Goal: Transaction & Acquisition: Download file/media

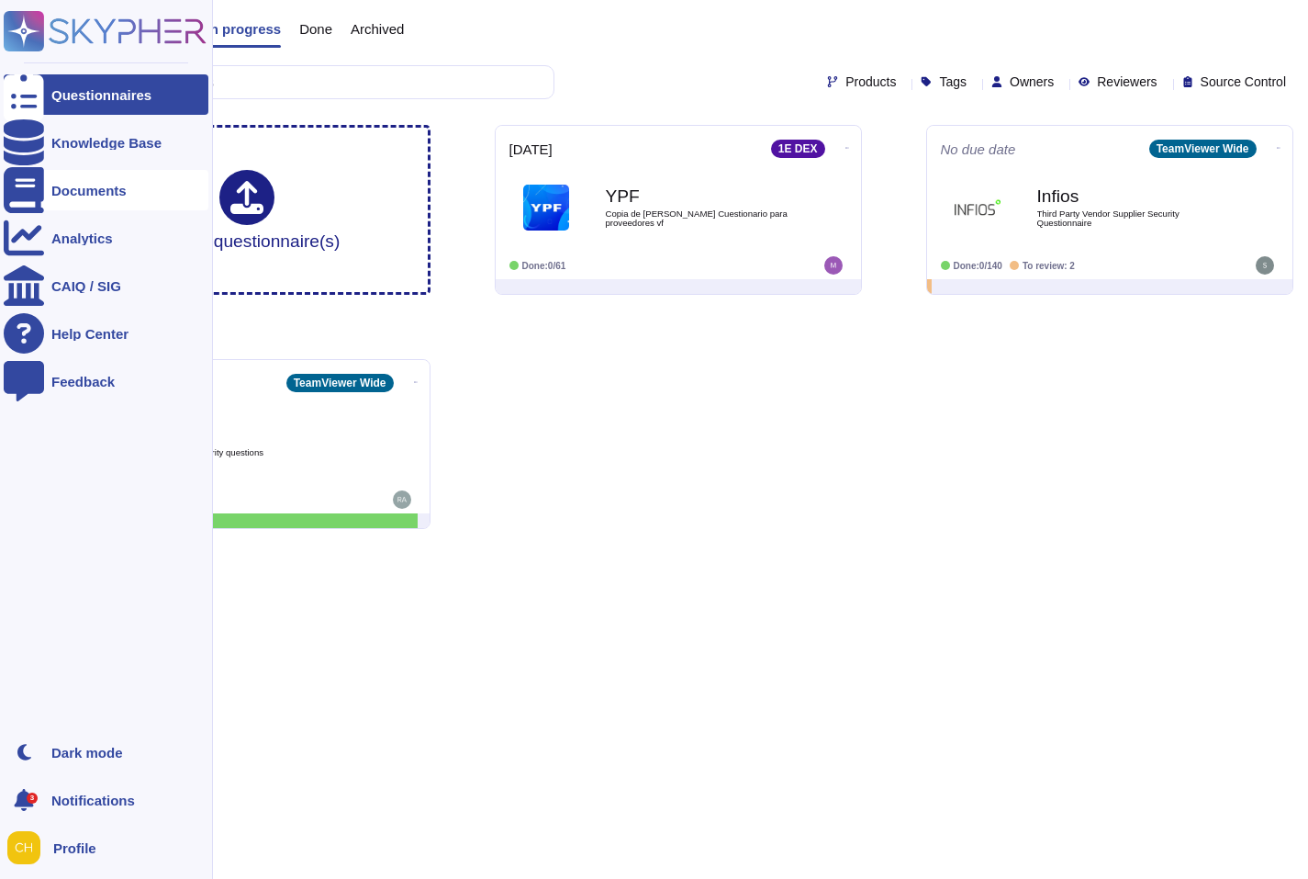
click at [65, 186] on div "Documents" at bounding box center [88, 191] width 75 height 14
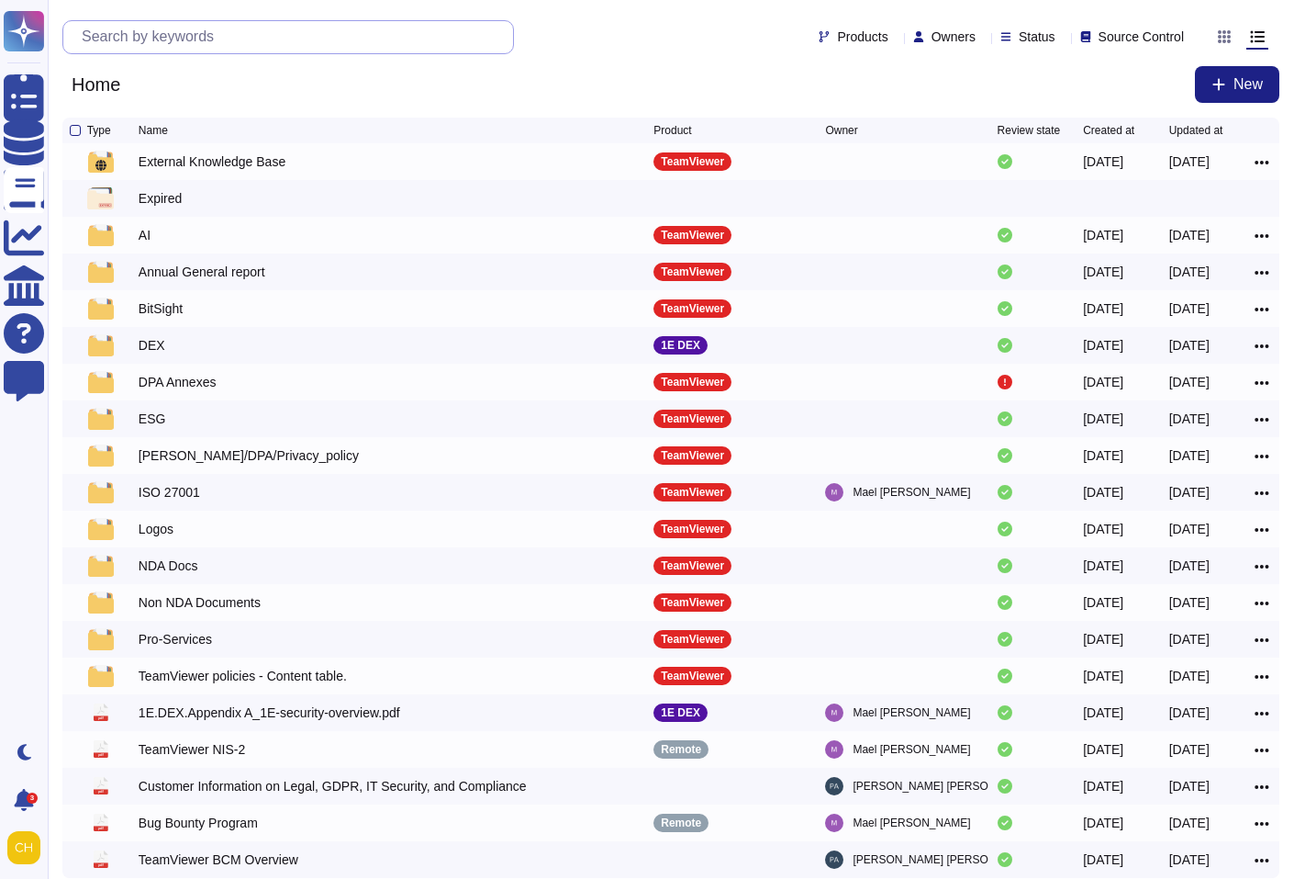
click at [355, 39] on input "text" at bounding box center [293, 37] width 441 height 32
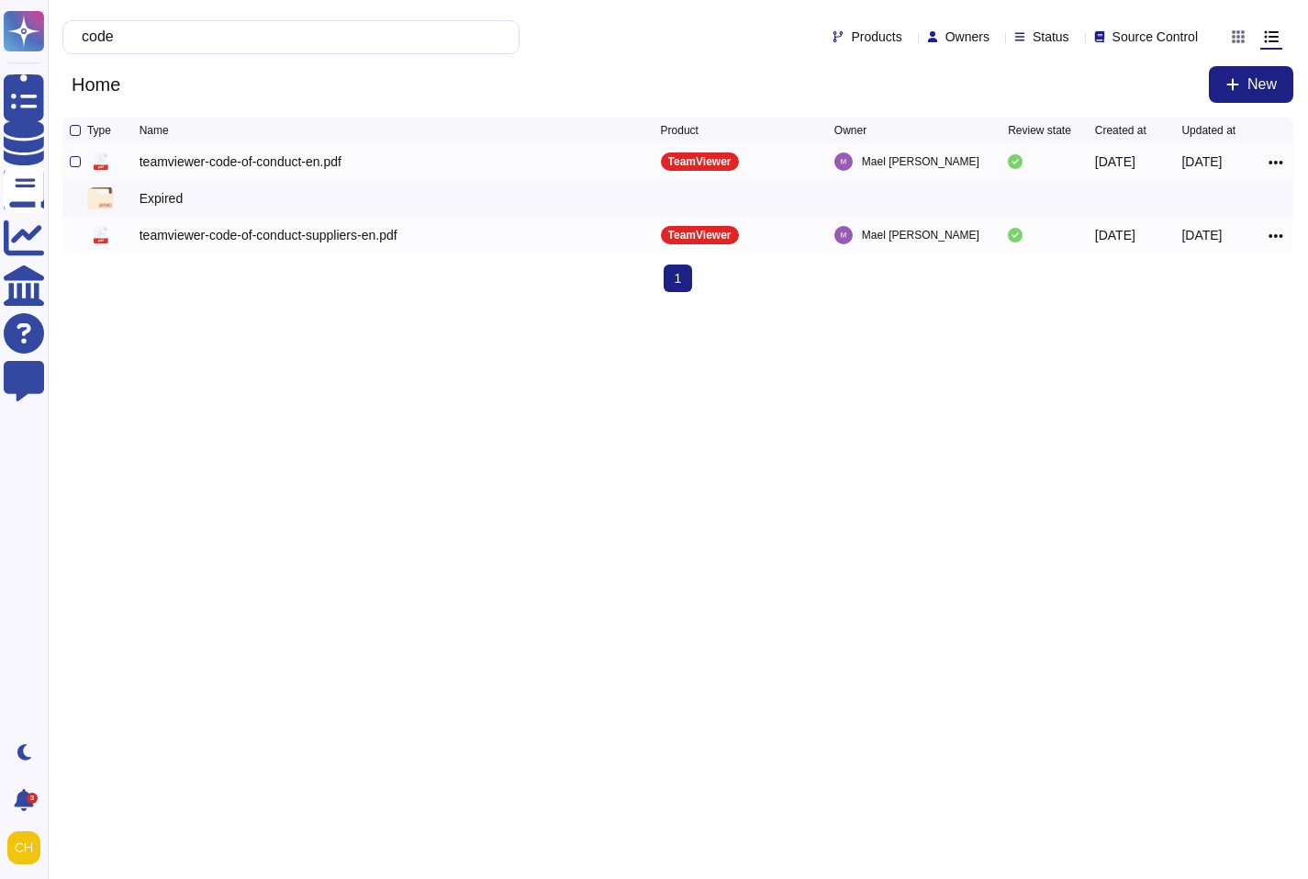
type input "code"
click at [291, 170] on div "teamviewer-code-of-conduct-en.pdf" at bounding box center [241, 161] width 202 height 18
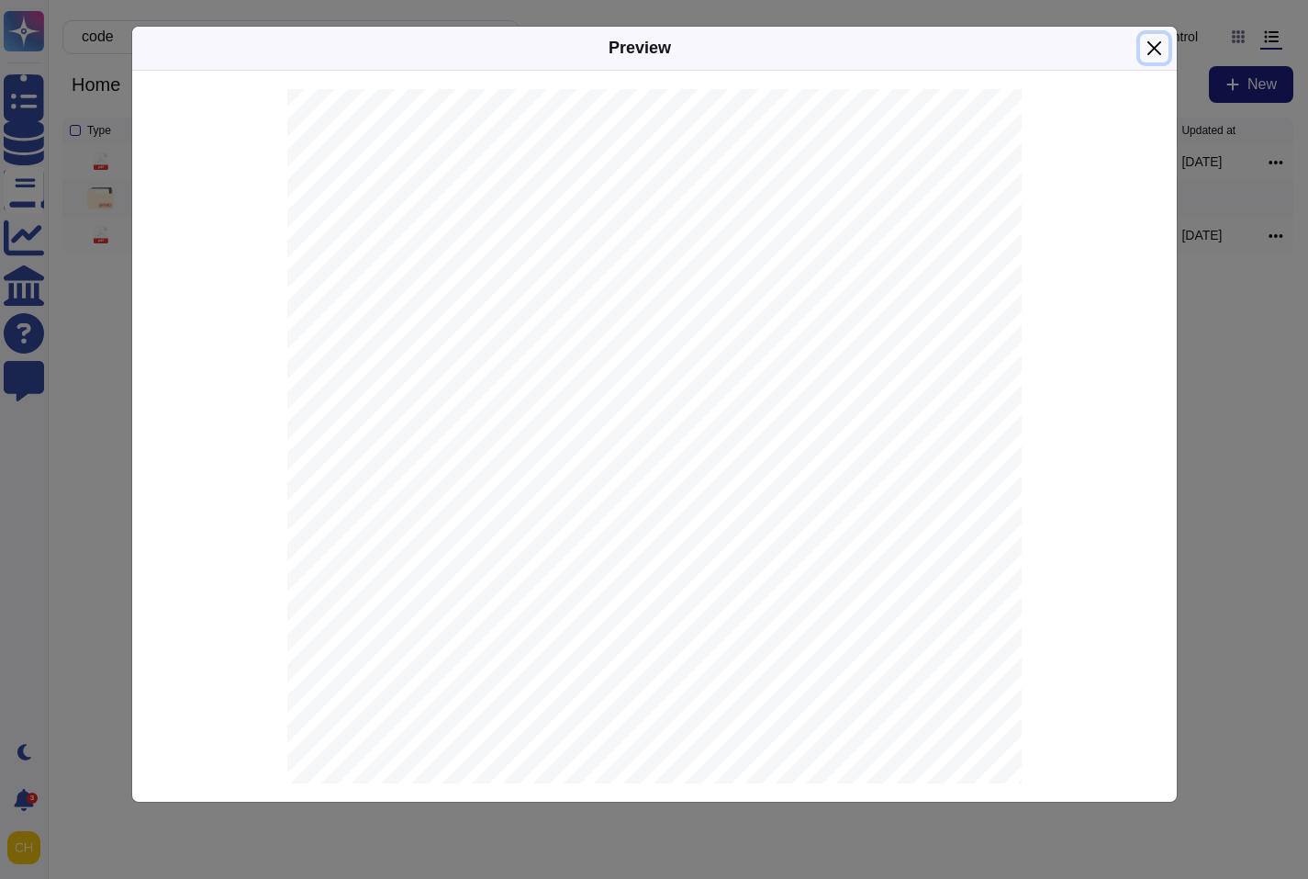
click at [1159, 43] on button "Close" at bounding box center [1154, 48] width 28 height 28
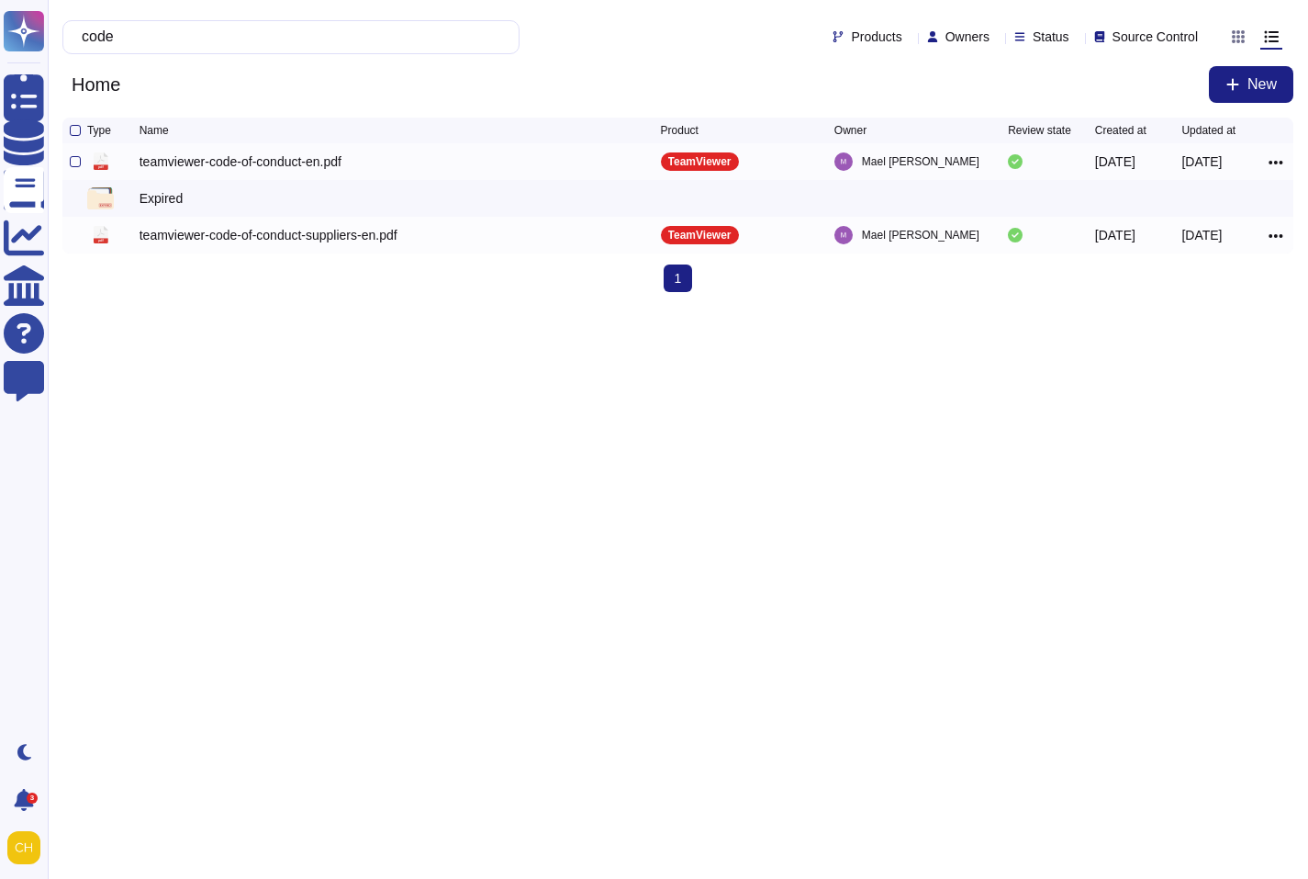
click at [1278, 155] on div at bounding box center [1277, 162] width 17 height 22
click at [1275, 162] on icon at bounding box center [1276, 162] width 15 height 17
click at [1206, 253] on link "Download" at bounding box center [1209, 243] width 145 height 26
click at [646, 307] on html "Questionnaires Knowledge Base Documents Analytics CAIQ / SIG Help Center Feedba…" at bounding box center [654, 153] width 1308 height 307
